Goal: Task Accomplishment & Management: Use online tool/utility

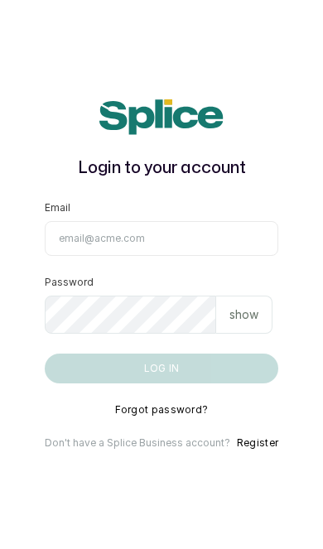
click at [229, 256] on input "Email" at bounding box center [162, 238] width 234 height 35
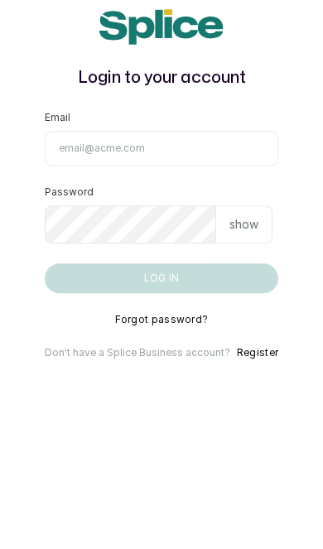
type input "[EMAIL_ADDRESS][DOMAIN_NAME]"
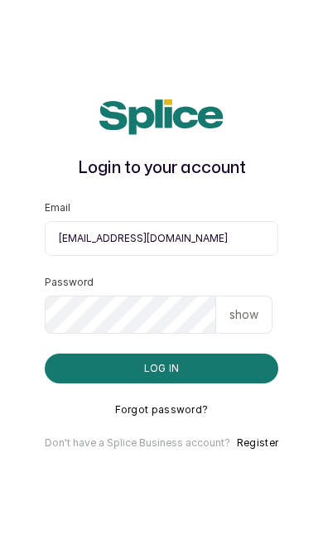
click at [242, 354] on button "Log in" at bounding box center [162, 369] width 234 height 30
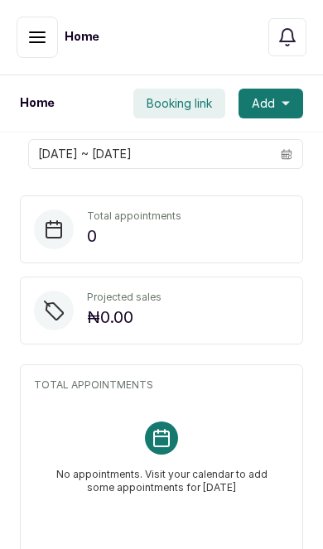
click at [30, 37] on icon "button" at bounding box center [37, 37] width 15 height 10
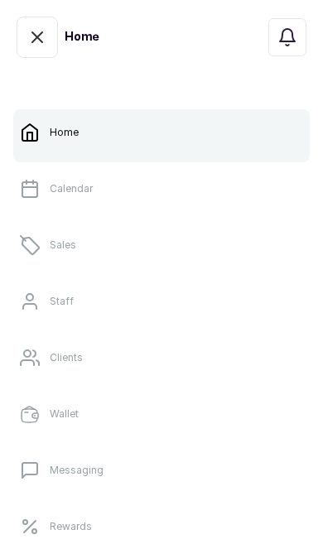
scroll to position [2, 0]
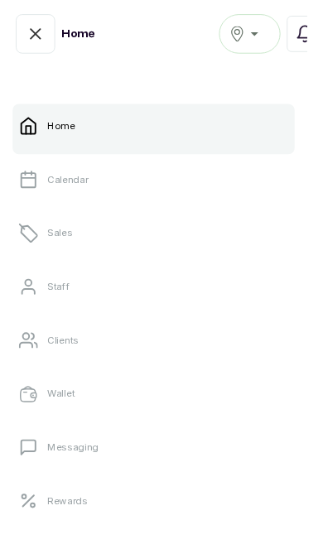
click at [196, 252] on link "Sales" at bounding box center [161, 245] width 296 height 46
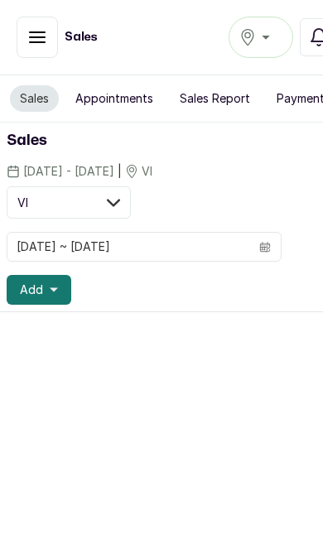
scroll to position [2, 0]
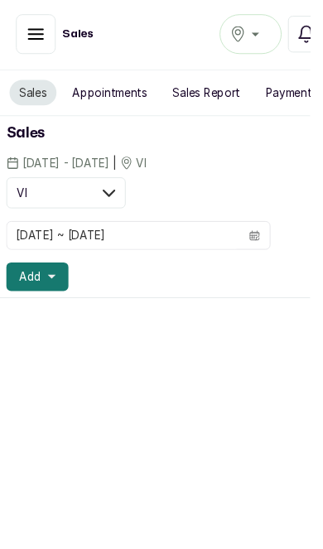
click at [52, 288] on icon "button" at bounding box center [54, 289] width 8 height 4
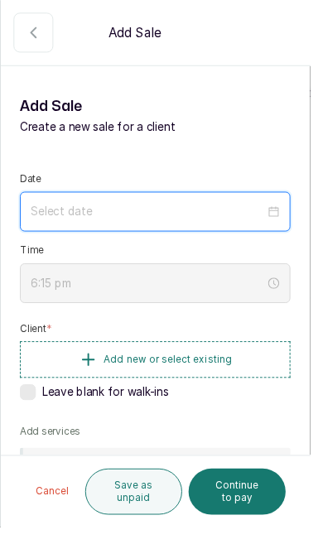
click at [264, 227] on input at bounding box center [153, 220] width 243 height 18
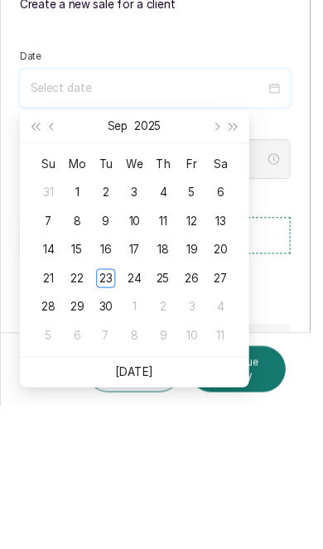
type input "2025/09/23"
click at [116, 407] on div "23" at bounding box center [110, 417] width 20 height 20
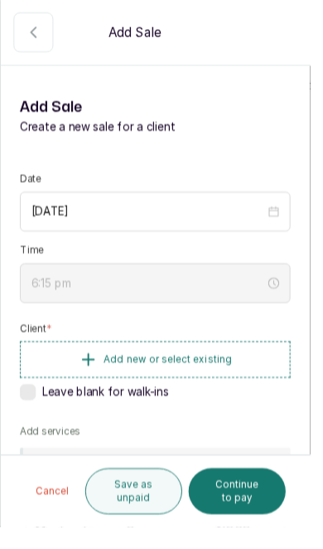
scroll to position [54, 0]
click at [209, 380] on button "Add new or select existing" at bounding box center [162, 374] width 282 height 38
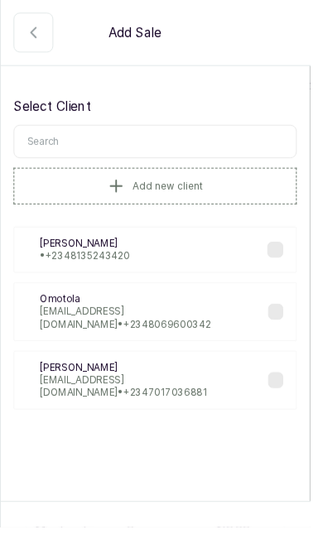
click at [175, 389] on p "timilehinshoberu5@gmail.com • +234 7017036881" at bounding box center [160, 402] width 238 height 27
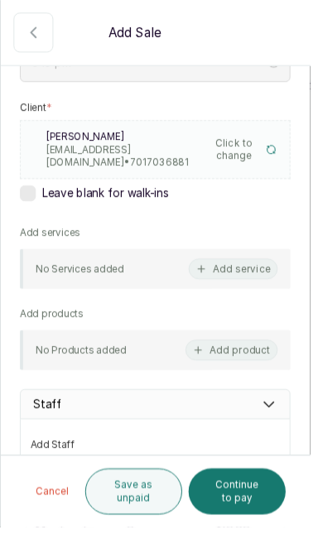
click at [271, 281] on button "Add service" at bounding box center [242, 280] width 93 height 22
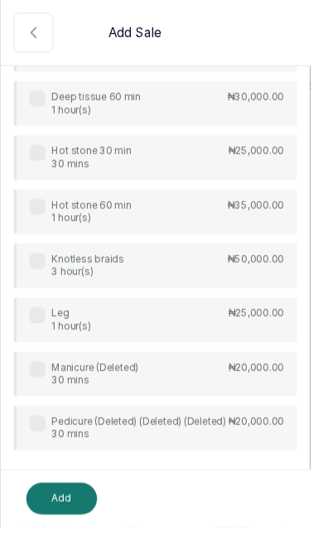
scroll to position [161, 0]
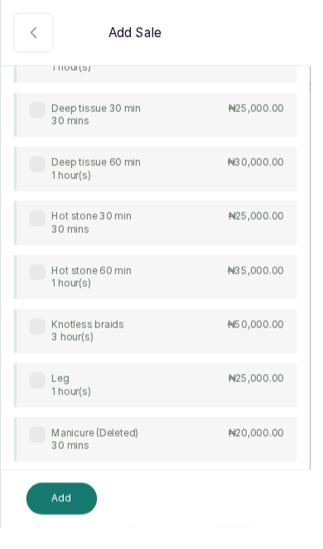
click at [265, 291] on div "Hot stone 60 min 1 hour(s) ₦35,000.00" at bounding box center [161, 288] width 295 height 46
click at [265, 342] on p "₦50,000.00" at bounding box center [266, 337] width 59 height 13
click at [64, 536] on button "Add" at bounding box center [64, 519] width 74 height 33
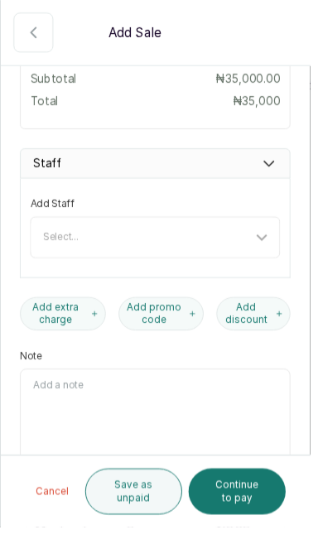
scroll to position [666, 0]
click at [290, 337] on button "Add discount" at bounding box center [263, 325] width 77 height 35
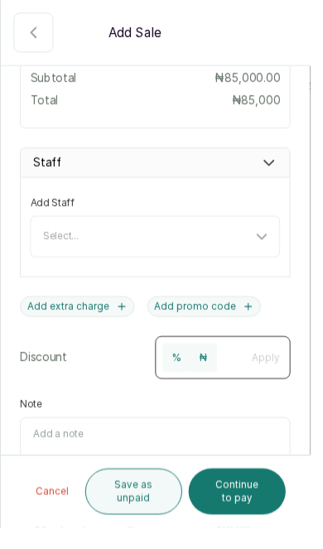
click at [253, 377] on input "number" at bounding box center [239, 370] width 27 height 27
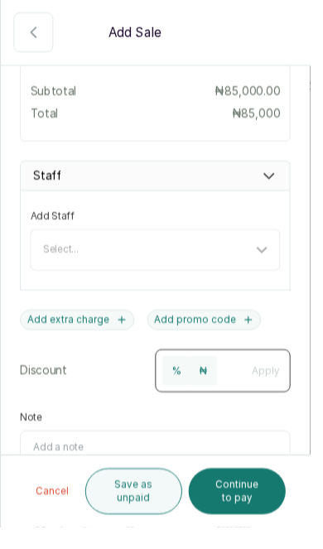
scroll to position [663, 0]
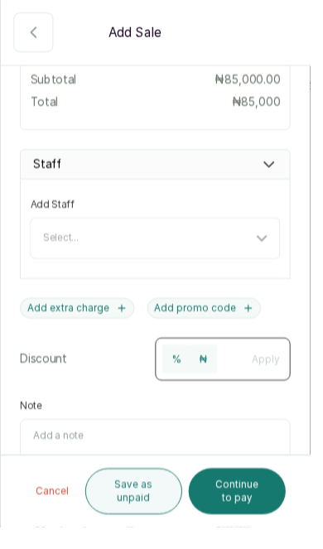
click at [190, 374] on button "%" at bounding box center [183, 374] width 29 height 30
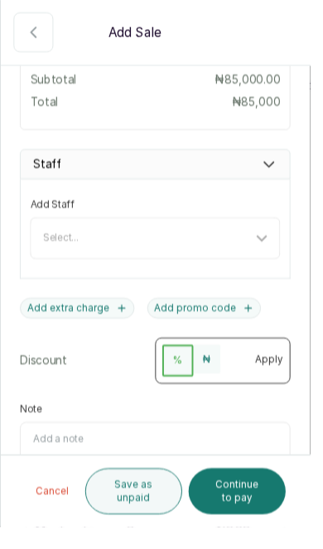
scroll to position [54, 0]
click at [256, 381] on input "number" at bounding box center [242, 372] width 27 height 27
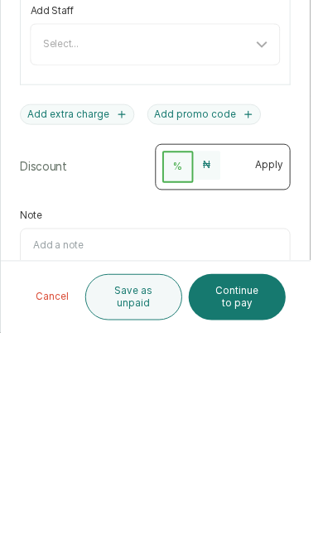
type input "10"
click at [293, 359] on button "Apply" at bounding box center [281, 374] width 50 height 30
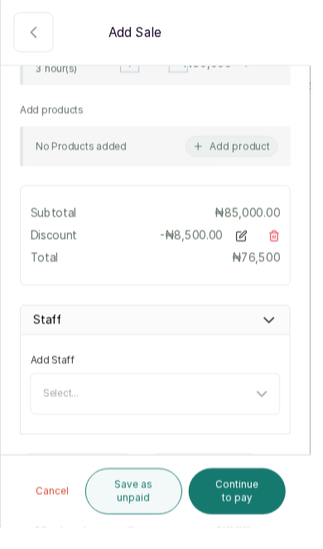
scroll to position [521, 0]
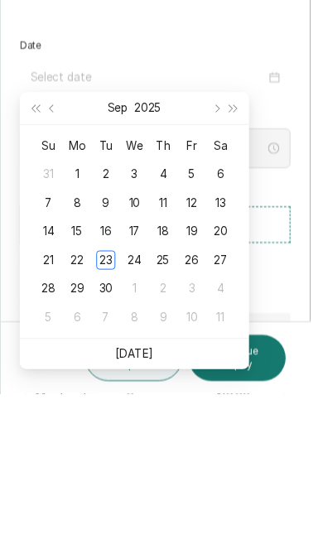
type input "[DATE]"
click at [111, 400] on div "23" at bounding box center [110, 410] width 20 height 20
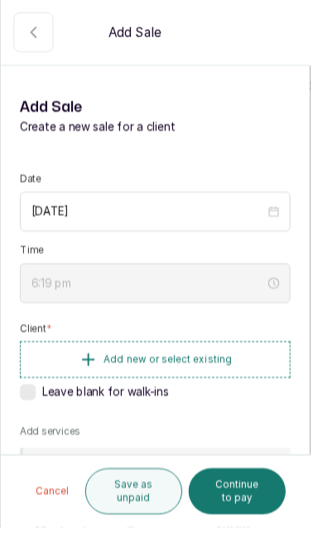
scroll to position [54, 0]
click at [233, 368] on span "Add new or select existing" at bounding box center [174, 374] width 133 height 13
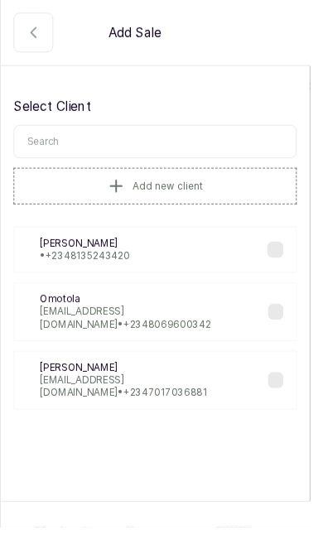
click at [181, 389] on p "timilehinshoberu5@gmail.com • +234 7017036881" at bounding box center [160, 402] width 238 height 27
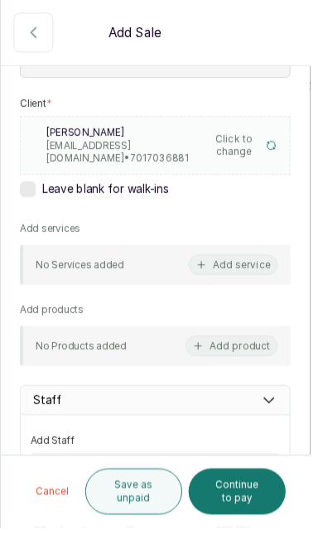
click at [289, 273] on button "Add service" at bounding box center [242, 276] width 93 height 22
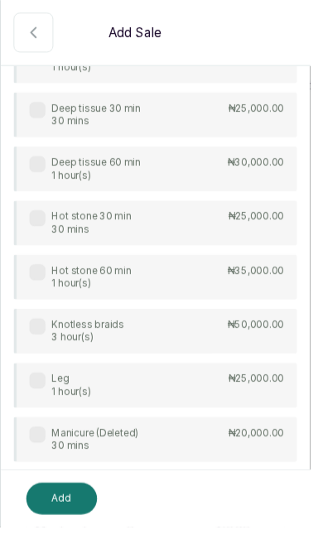
click at [39, 226] on label at bounding box center [39, 227] width 17 height 17
click at [34, 292] on div "Hot stone 60 min 1 hour(s)" at bounding box center [84, 288] width 106 height 27
click at [68, 536] on button "Add" at bounding box center [64, 519] width 74 height 33
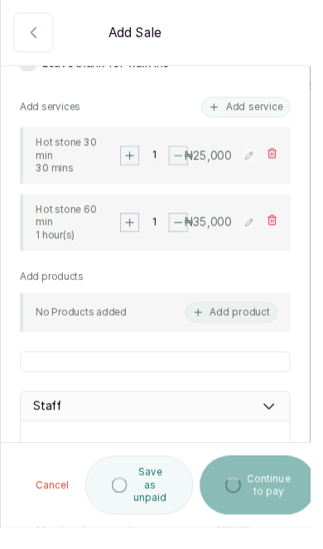
scroll to position [364, 0]
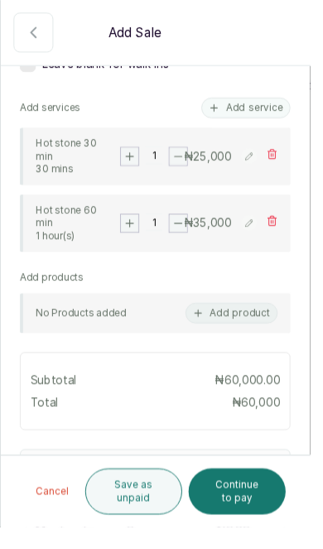
click at [282, 323] on button "Add product" at bounding box center [241, 327] width 96 height 22
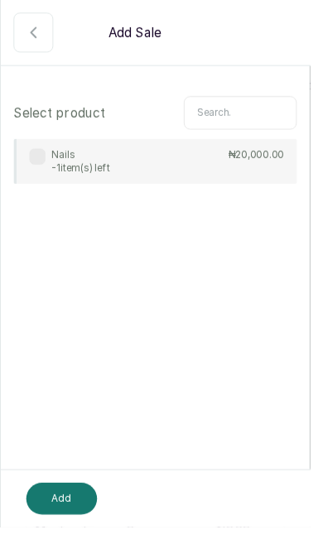
scroll to position [0, 0]
click at [70, 171] on p "-1 item(s) left" at bounding box center [84, 174] width 60 height 13
click at [77, 536] on button "Add" at bounding box center [64, 519] width 74 height 33
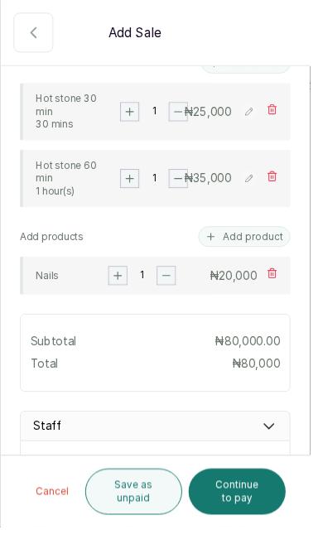
scroll to position [413, 0]
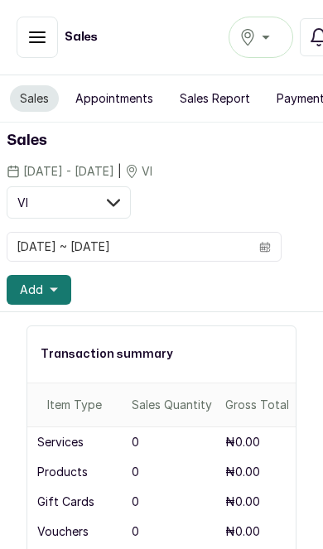
scroll to position [2, 0]
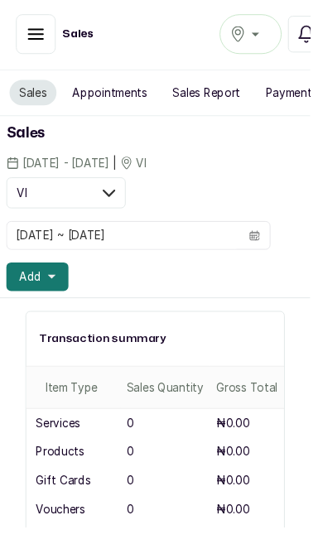
click at [30, 36] on icon "button" at bounding box center [37, 36] width 15 height 10
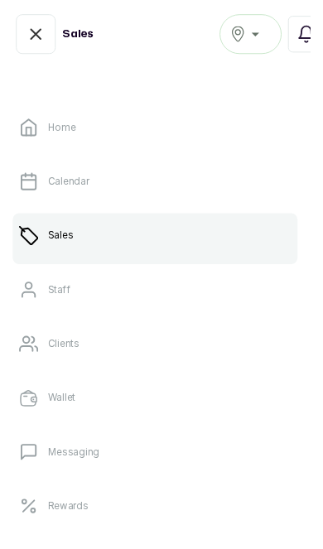
click at [28, 310] on icon at bounding box center [30, 302] width 20 height 20
